Goal: Check status: Check status

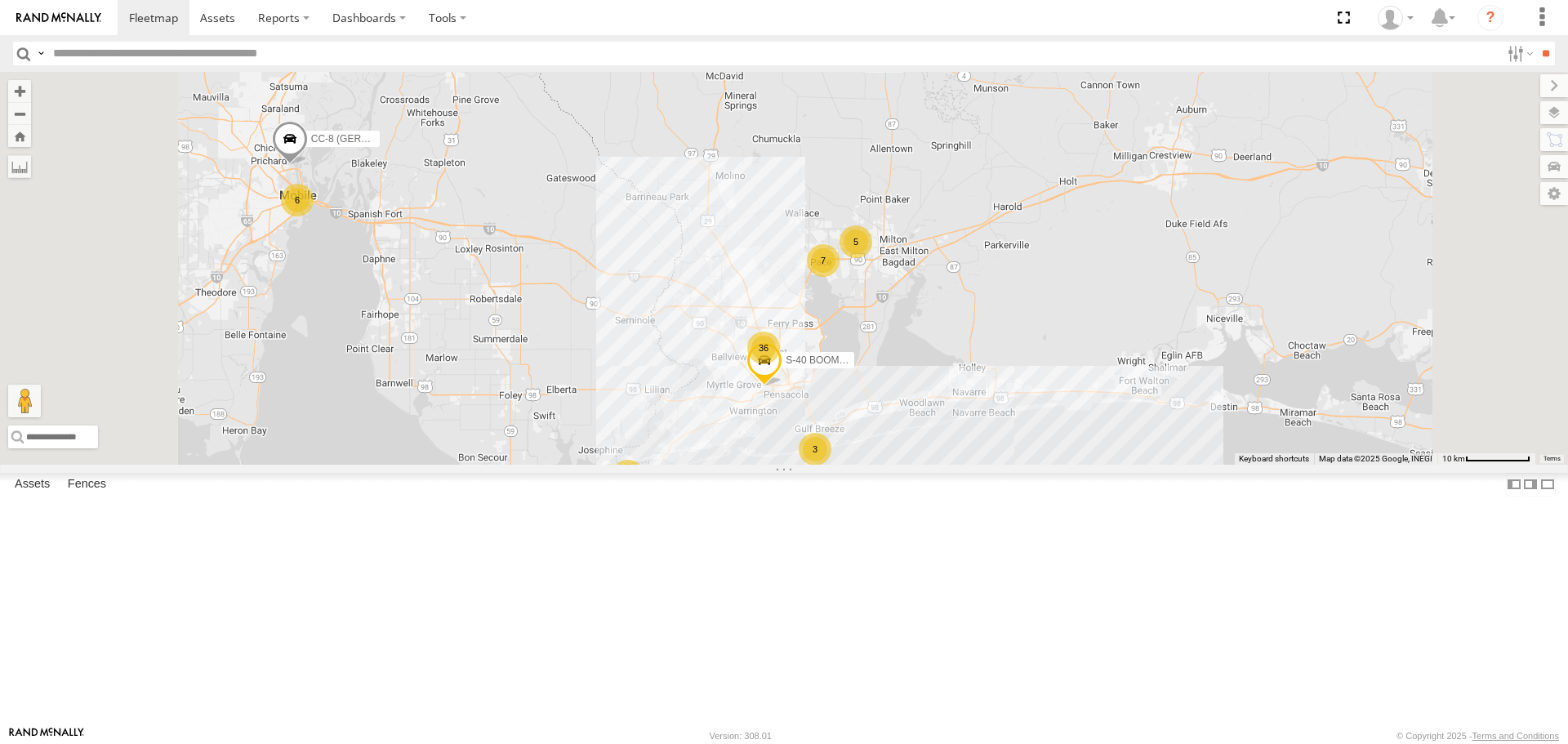
click at [308, 166] on span at bounding box center [290, 144] width 36 height 44
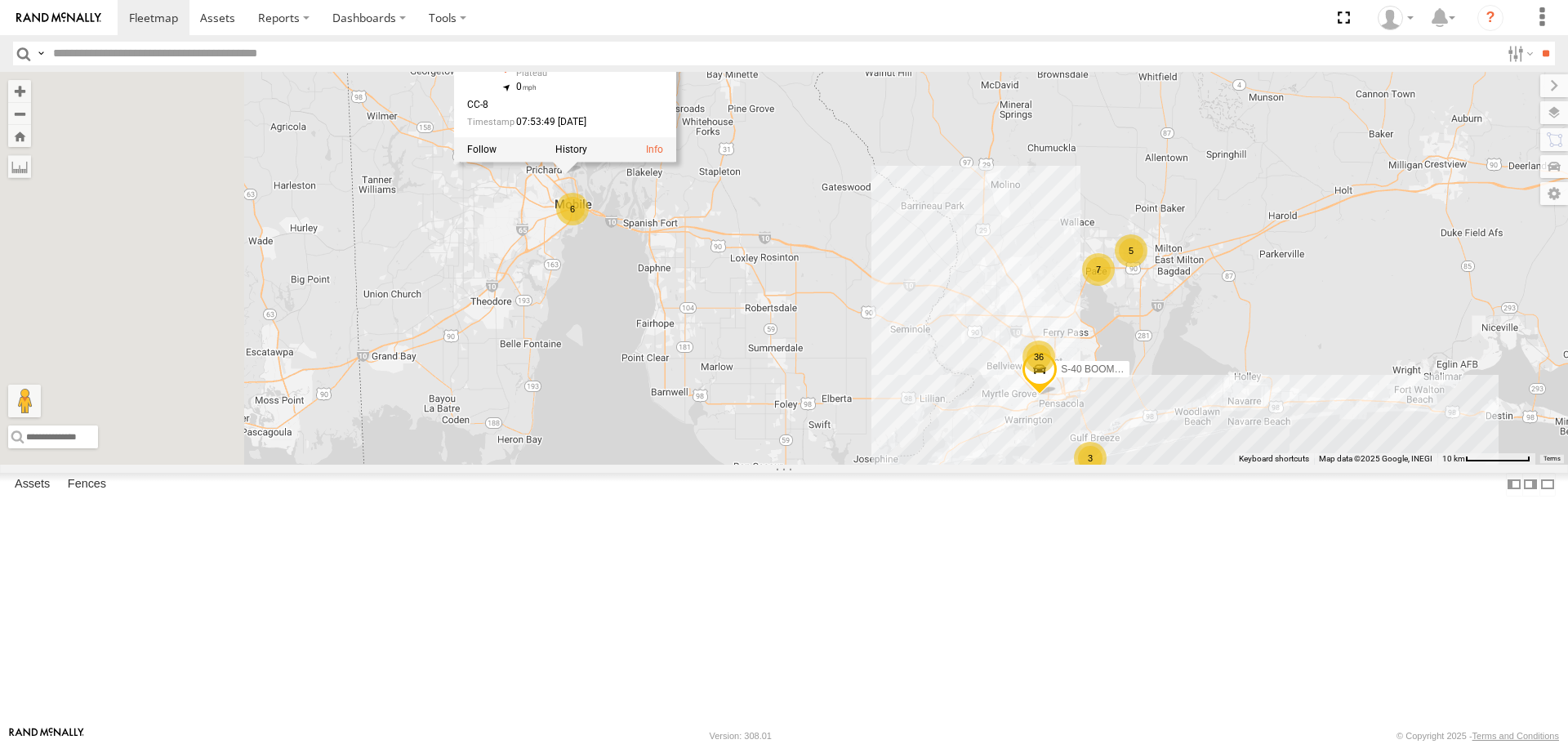
drag, startPoint x: 684, startPoint y: 289, endPoint x: 967, endPoint y: 299, distance: 283.2
click at [967, 299] on div "36 6 6 5 KUBOTA SIDE-BY-SIDE 2024 3 7 2 S-40 BOOM LIFT CC-8 (GERMAN) CC-8 (GERM…" at bounding box center [784, 267] width 1568 height 392
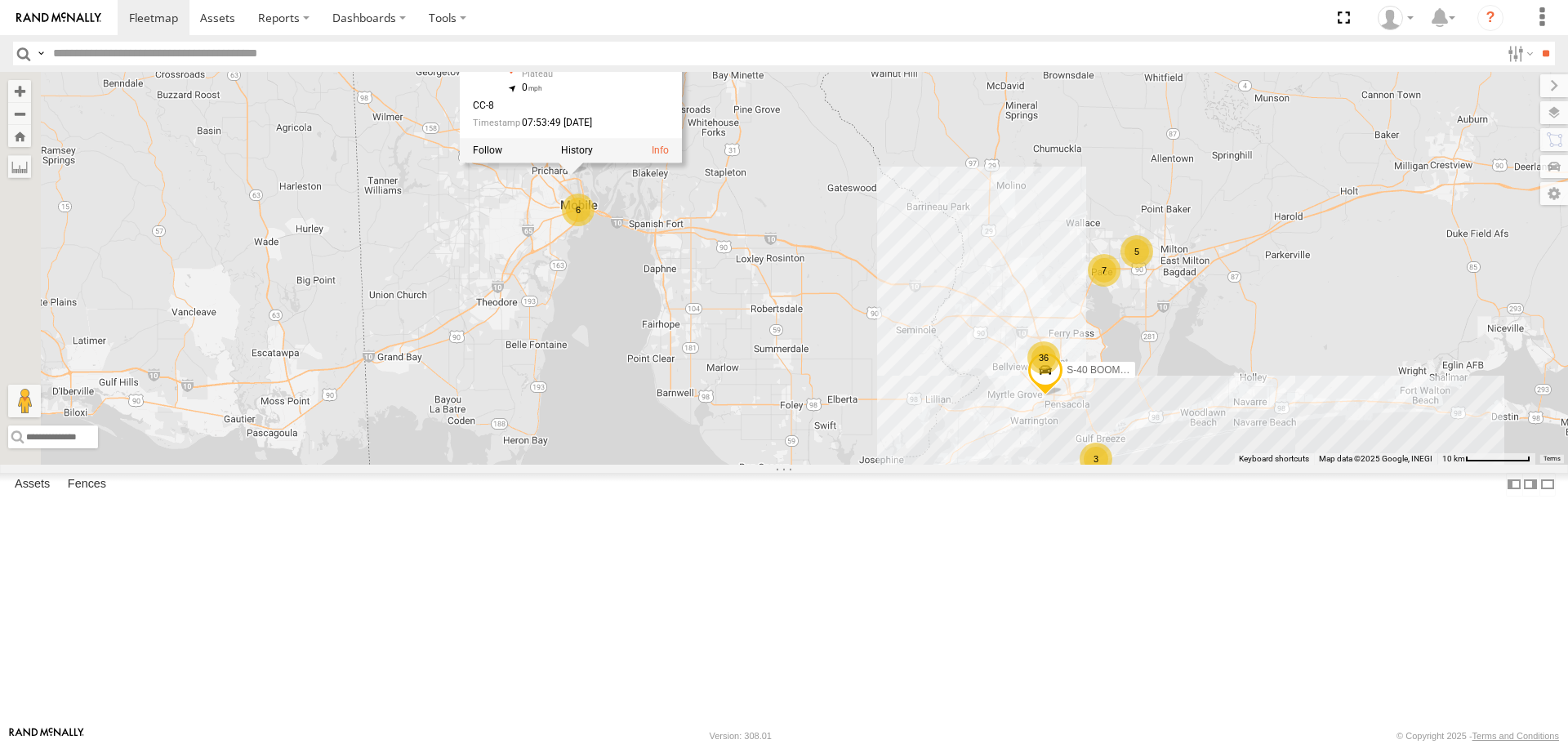
click at [502, 157] on label at bounding box center [486, 151] width 29 height 11
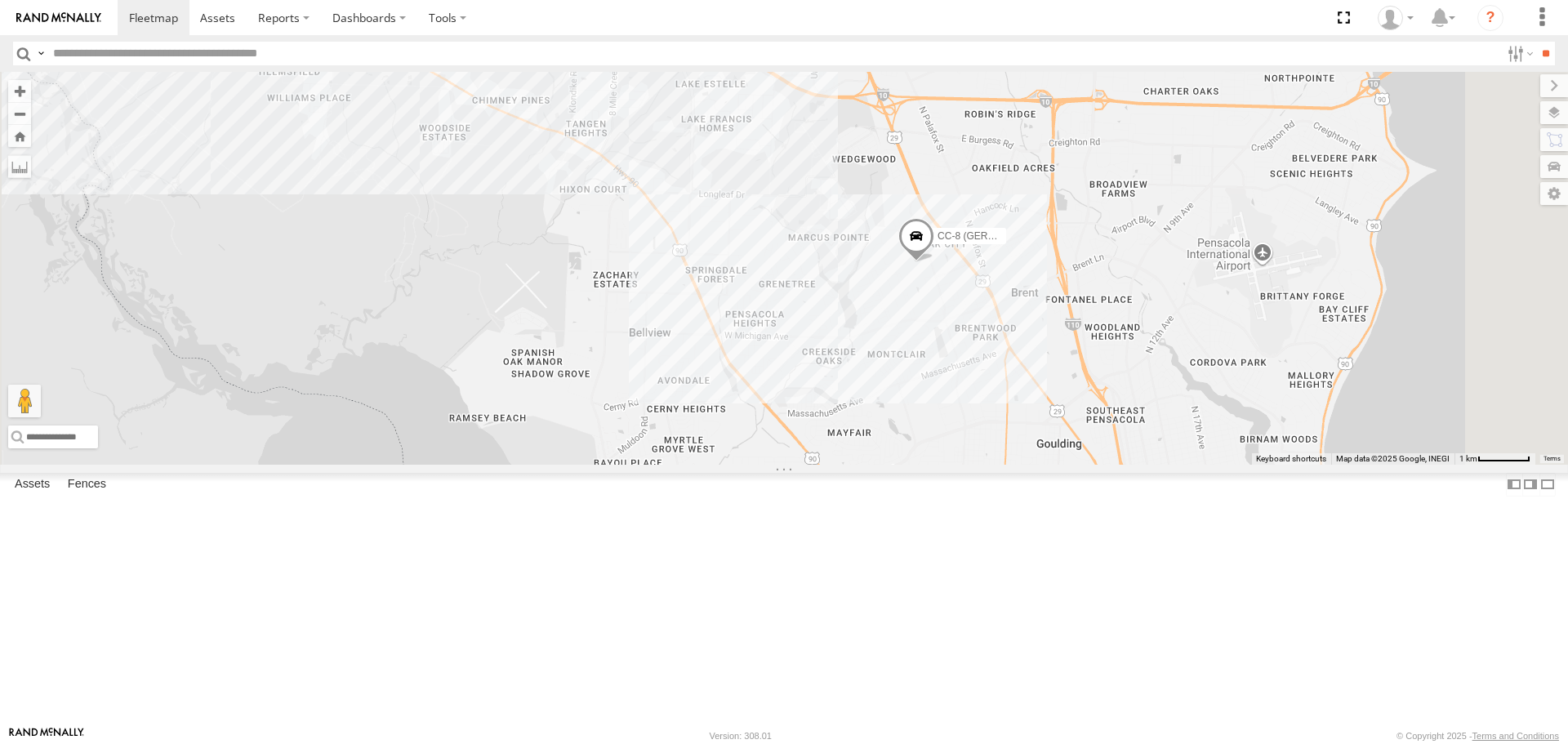
click at [934, 263] on span at bounding box center [916, 241] width 36 height 44
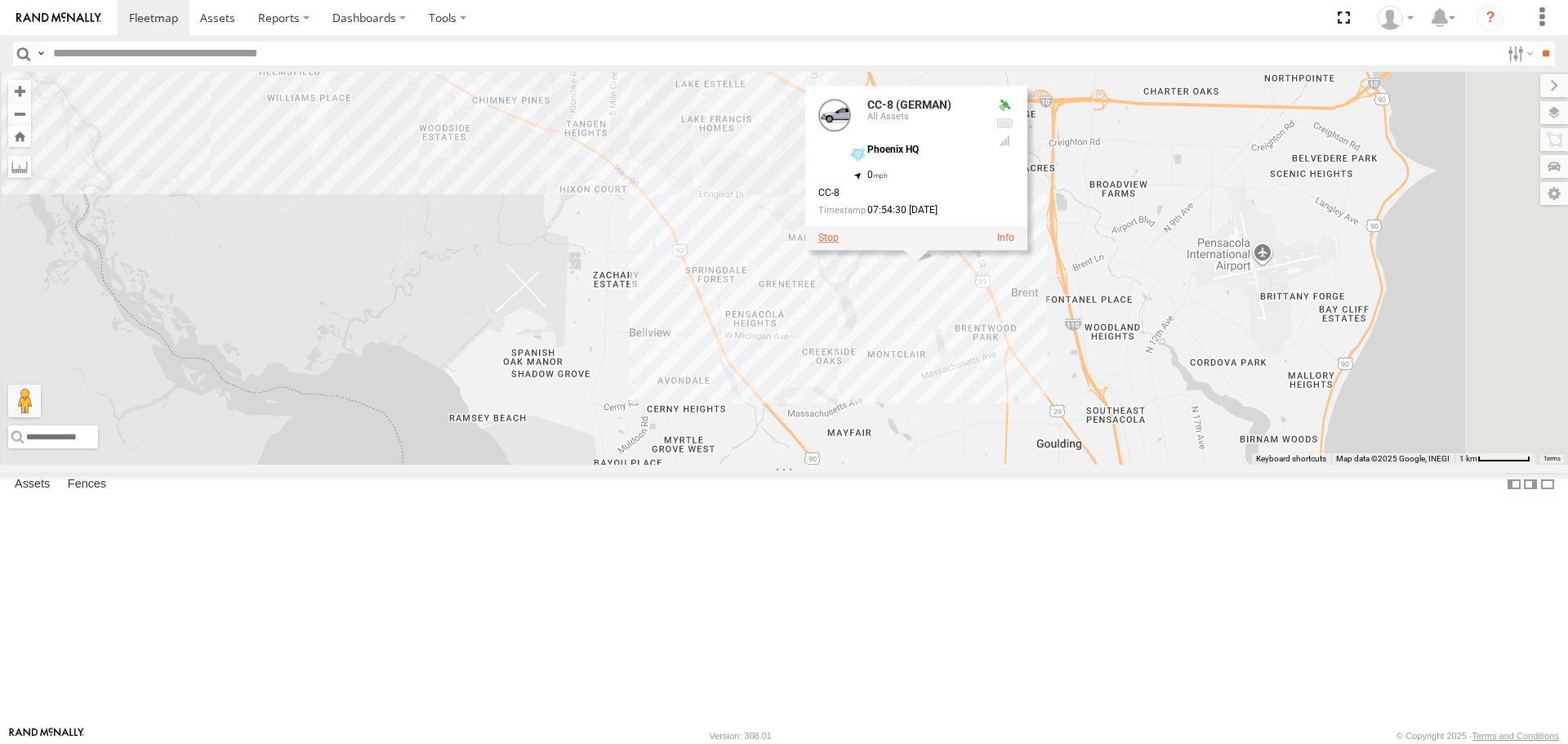
click at [838, 244] on label at bounding box center [828, 237] width 20 height 11
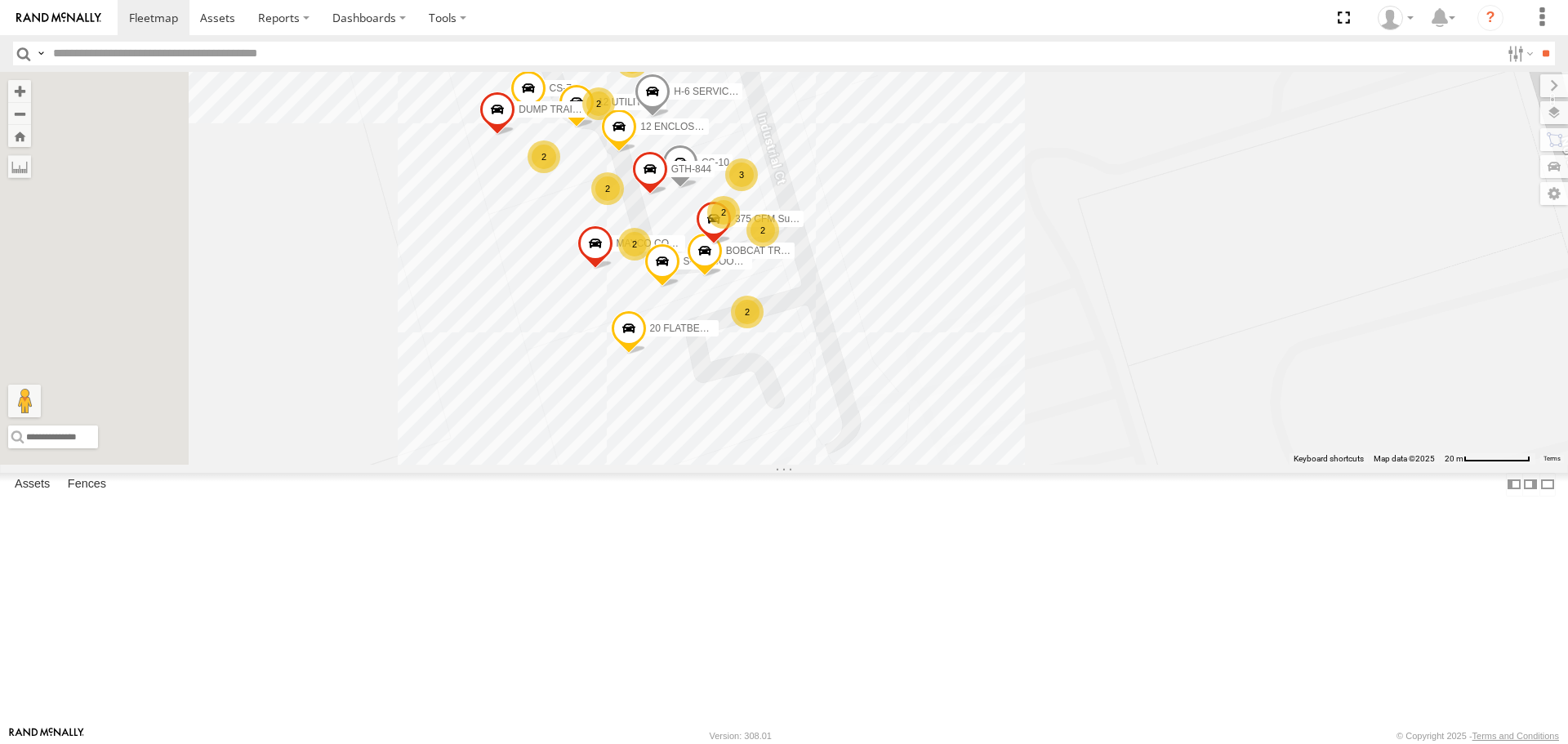
drag, startPoint x: 866, startPoint y: 420, endPoint x: 1090, endPoint y: 322, distance: 244.5
click at [1090, 322] on div "KUBOTA SIDE BY SIDE S-40 BOOM LIFT KUBOTA SIDE-BY-SIDE 2024 CS-3 F-550 [PERSON_…" at bounding box center [784, 267] width 1568 height 392
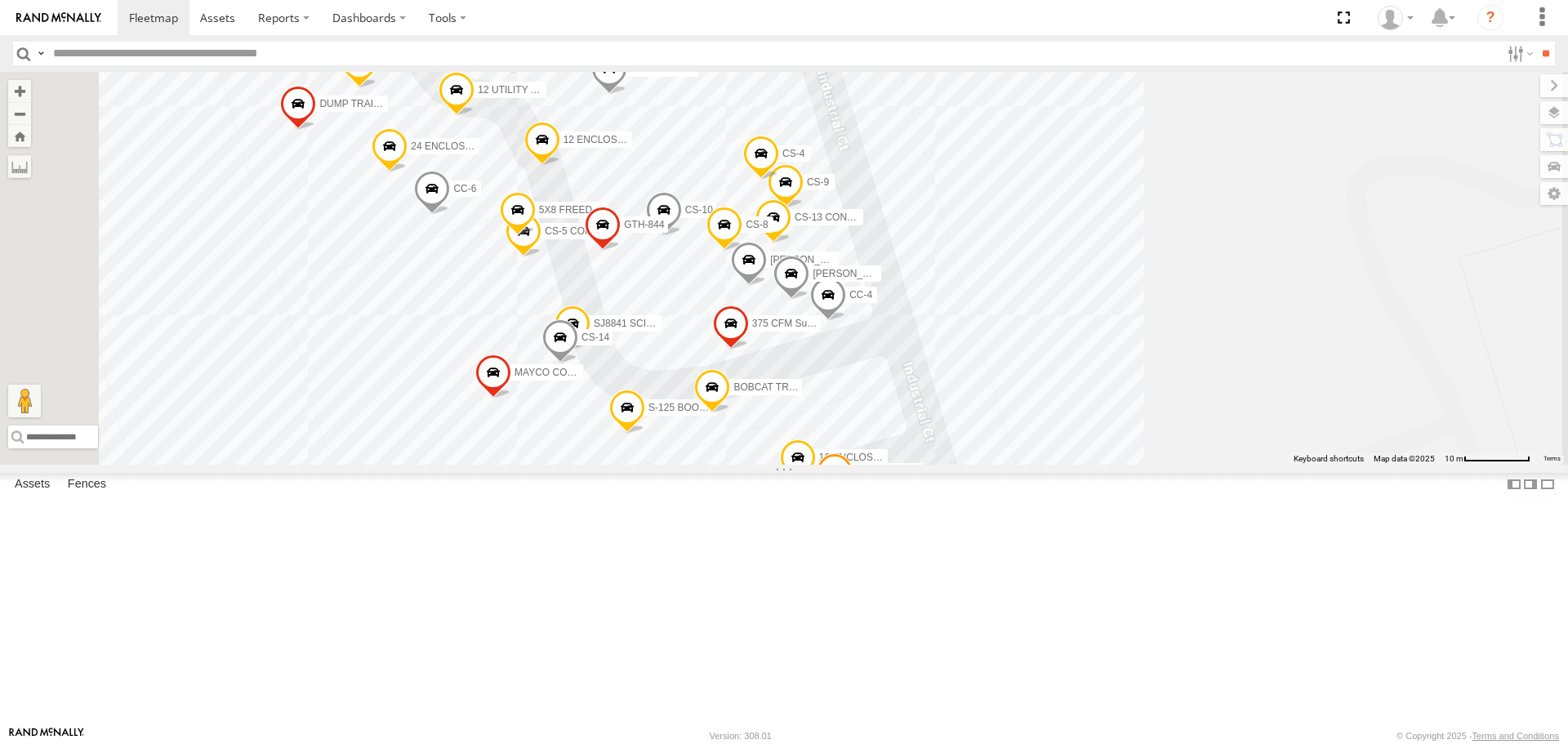
drag, startPoint x: 932, startPoint y: 446, endPoint x: 1120, endPoint y: 501, distance: 195.9
click at [1120, 464] on div "KUBOTA SIDE BY SIDE S-40 BOOM LIFT KUBOTA SIDE-BY-SIDE 2024 CS-3 F-550 [PERSON_…" at bounding box center [784, 267] width 1568 height 392
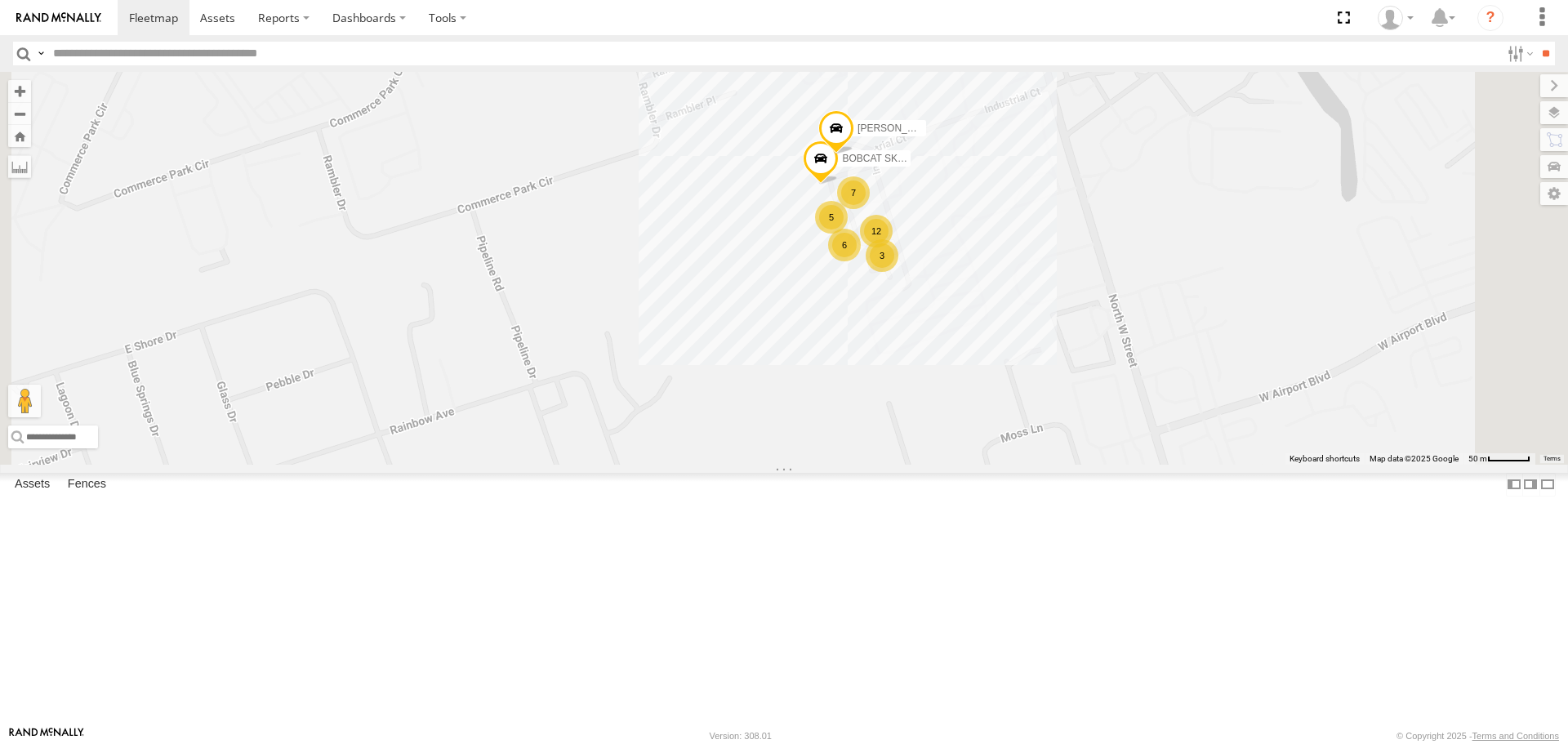
click at [0, 0] on span at bounding box center [0, 0] width 0 height 0
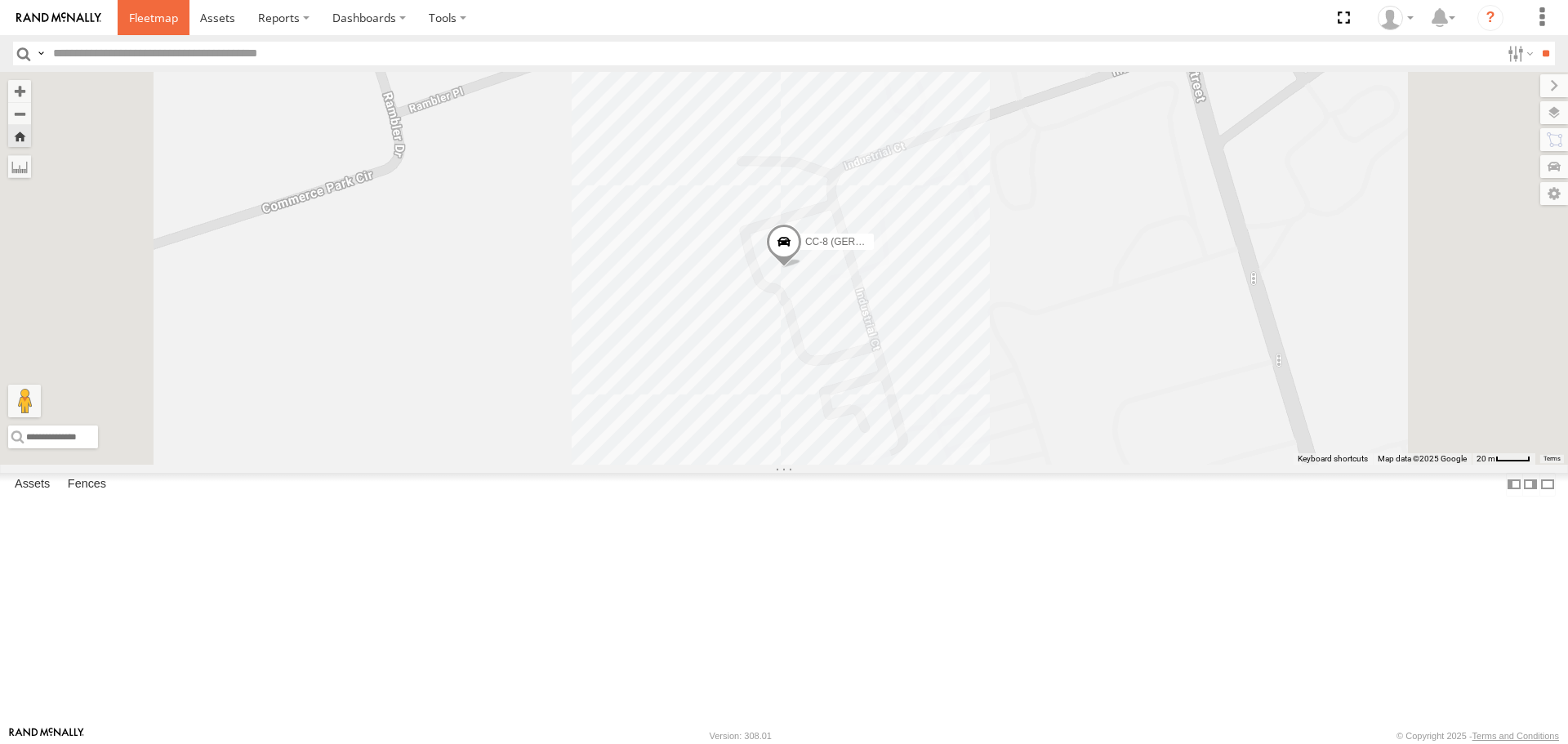
click at [142, 17] on span at bounding box center [153, 18] width 49 height 16
